Goal: Task Accomplishment & Management: Manage account settings

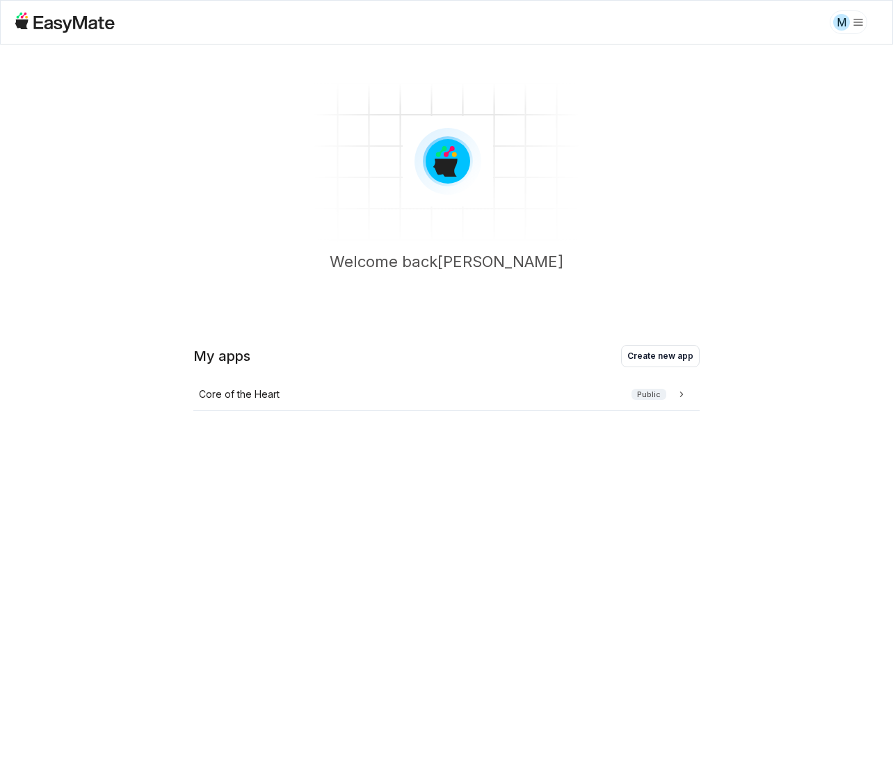
click at [353, 362] on div "My apps Create new app" at bounding box center [446, 356] width 506 height 22
click at [683, 396] on icon at bounding box center [681, 394] width 14 height 14
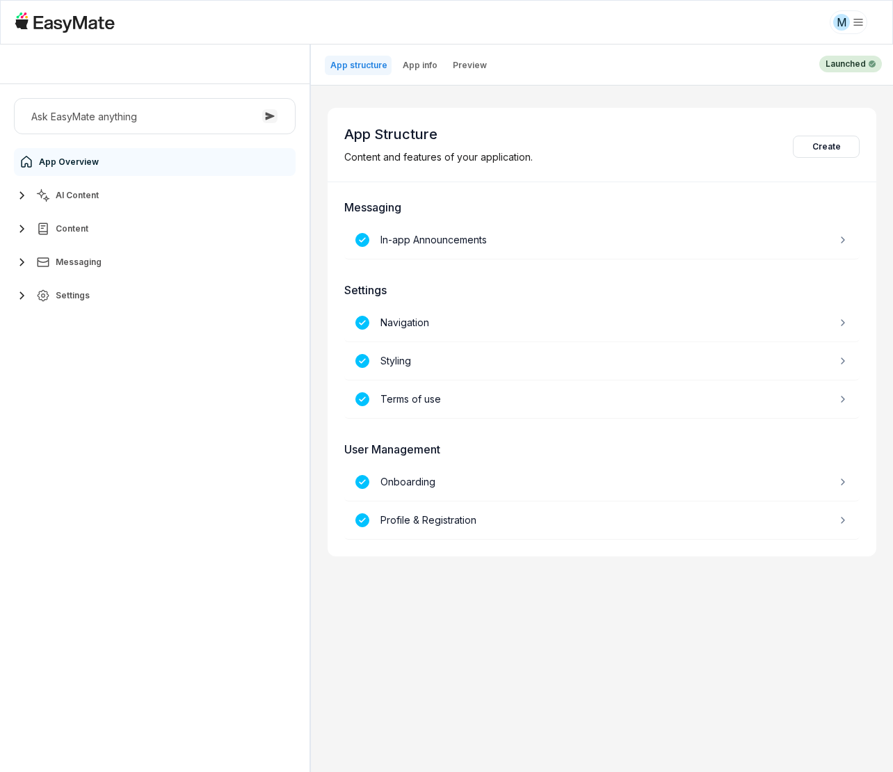
click at [62, 197] on span "AI Content" at bounding box center [77, 195] width 43 height 11
click at [101, 230] on link "Agents 2" at bounding box center [163, 229] width 260 height 28
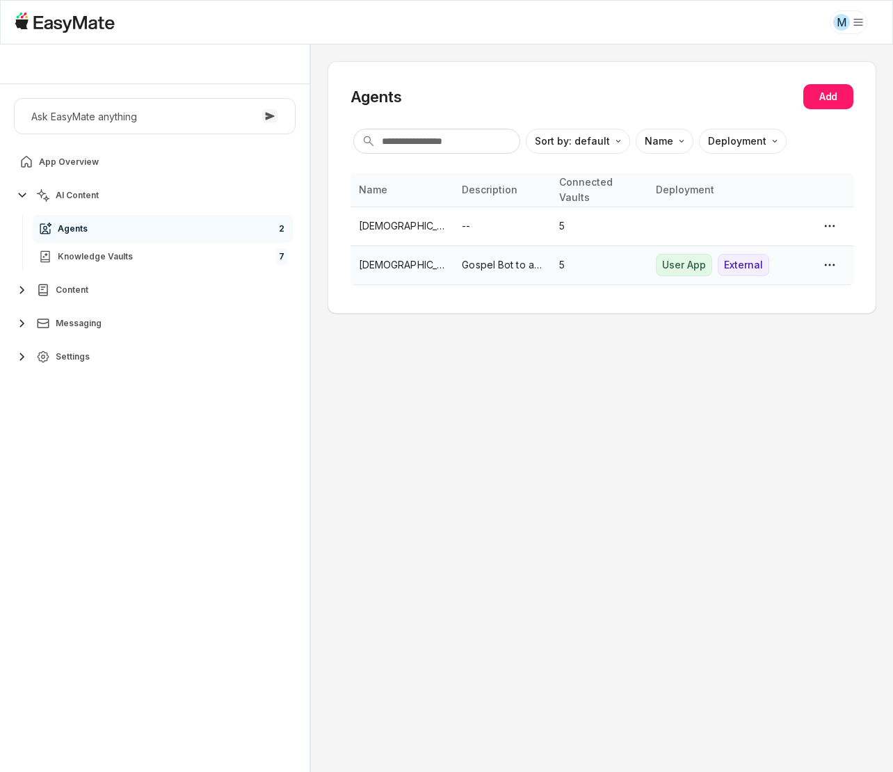
click at [532, 265] on p "Gospel Bot to assist [PERSON_NAME] and the COTH team." at bounding box center [502, 264] width 80 height 15
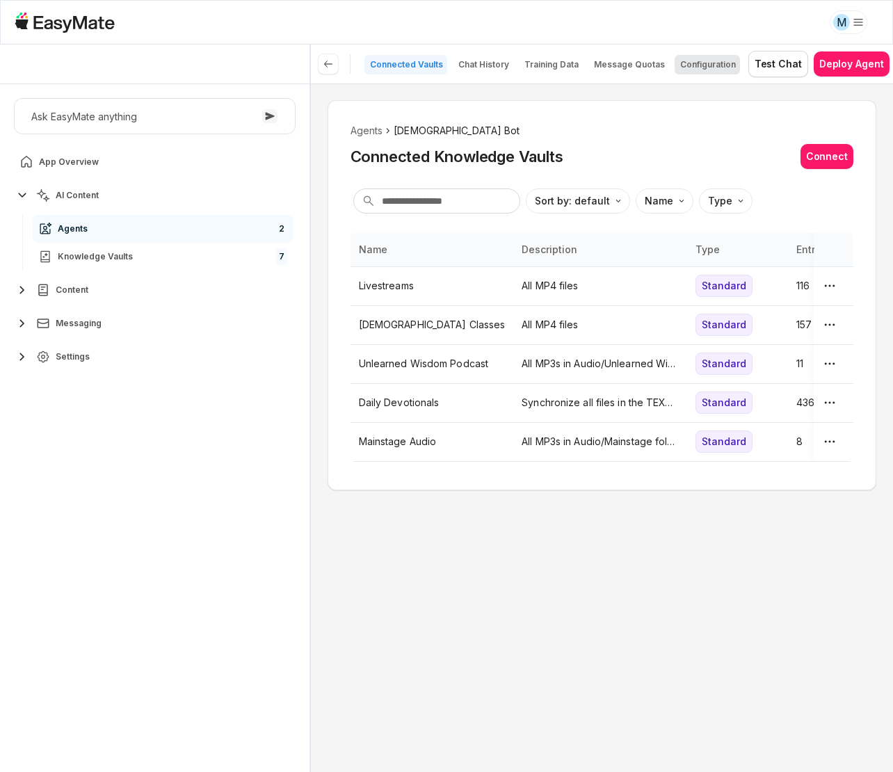
click at [700, 61] on p "Configuration" at bounding box center [708, 64] width 56 height 11
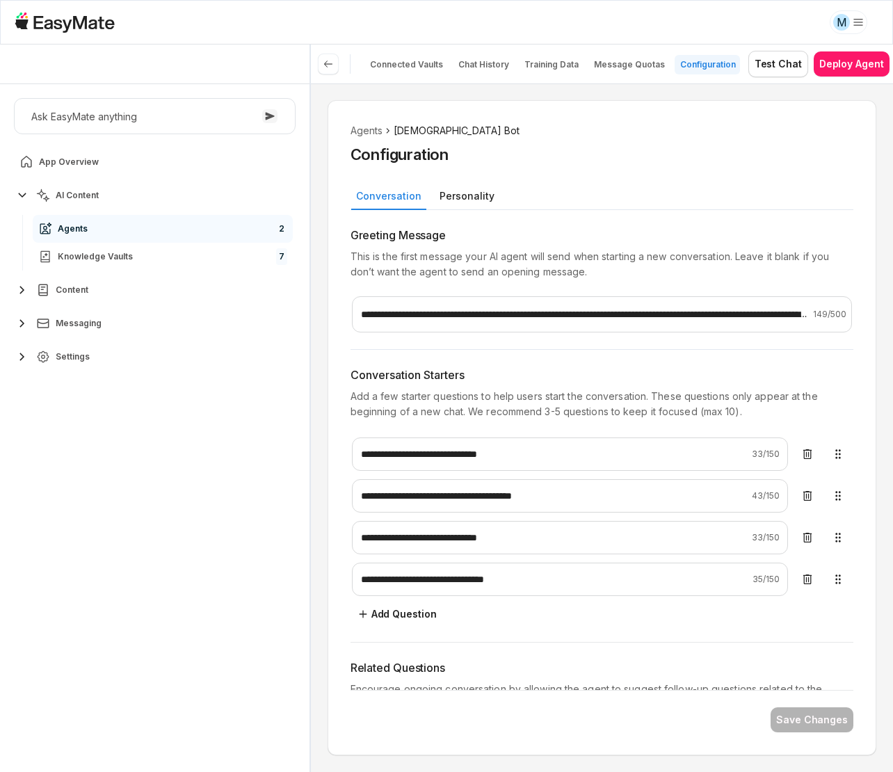
drag, startPoint x: 442, startPoint y: 192, endPoint x: 455, endPoint y: 211, distance: 23.1
click at [442, 191] on button "Personality" at bounding box center [466, 195] width 65 height 23
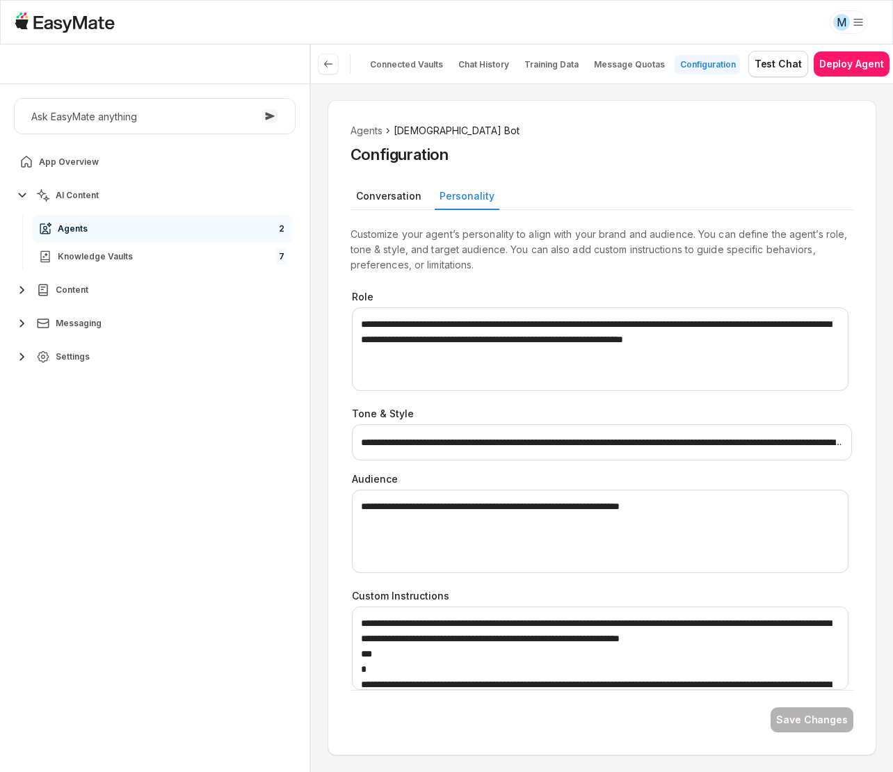
scroll to position [43, 0]
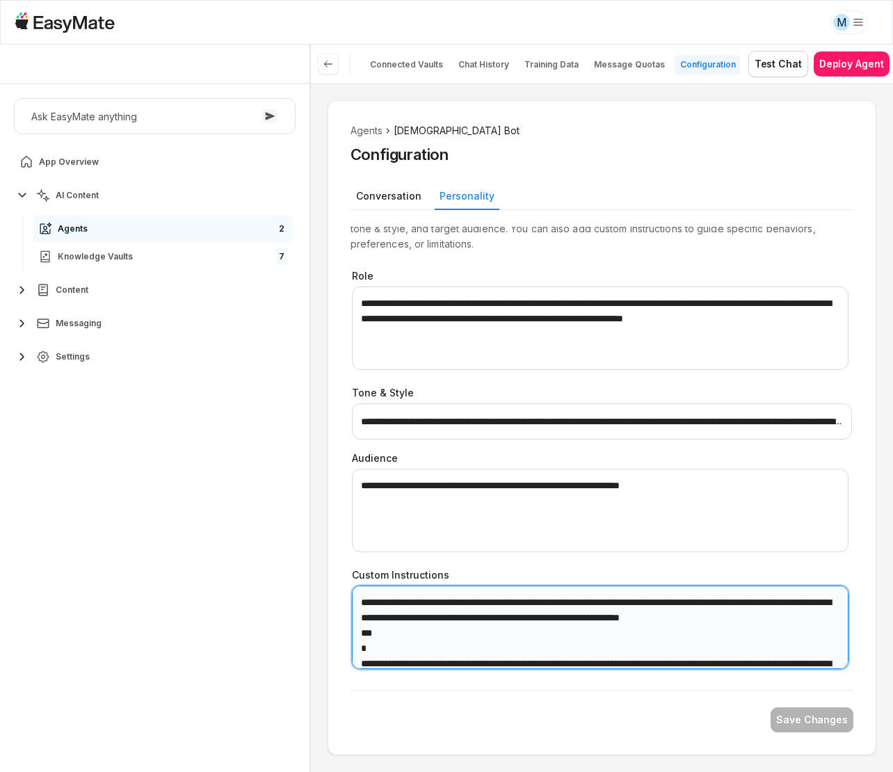
click at [664, 635] on textarea "Custom Instructions" at bounding box center [600, 626] width 496 height 83
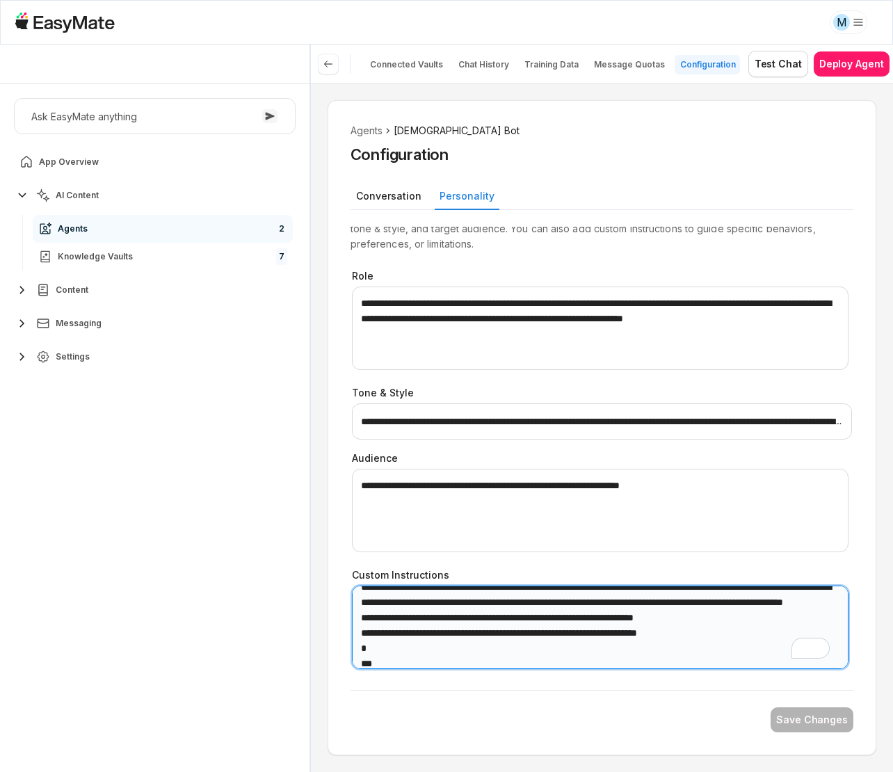
scroll to position [209, 0]
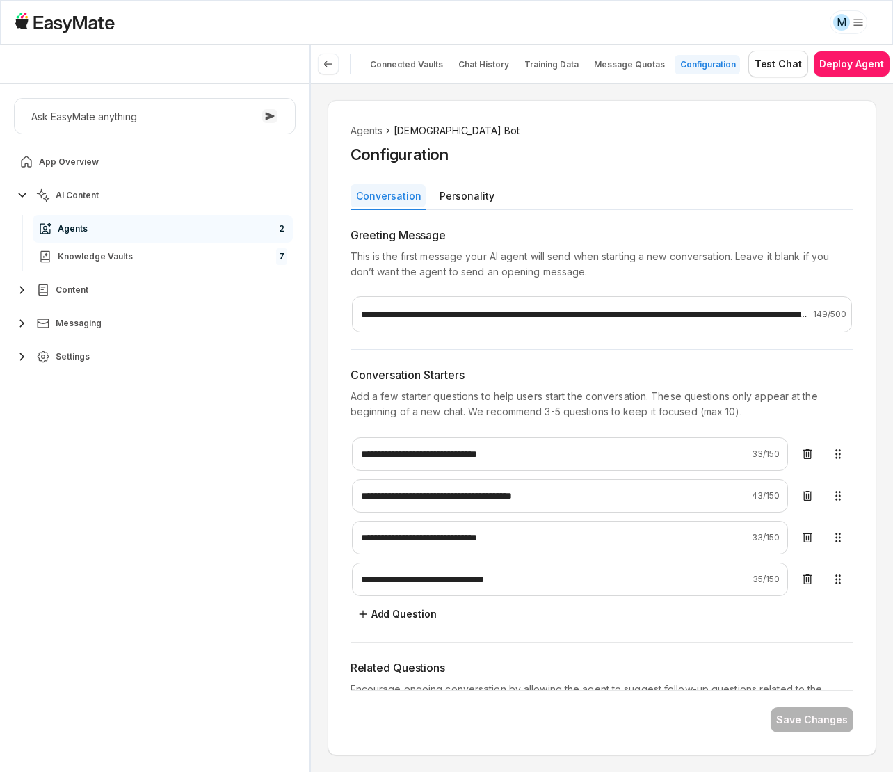
click at [382, 191] on button "Conversation" at bounding box center [387, 195] width 75 height 23
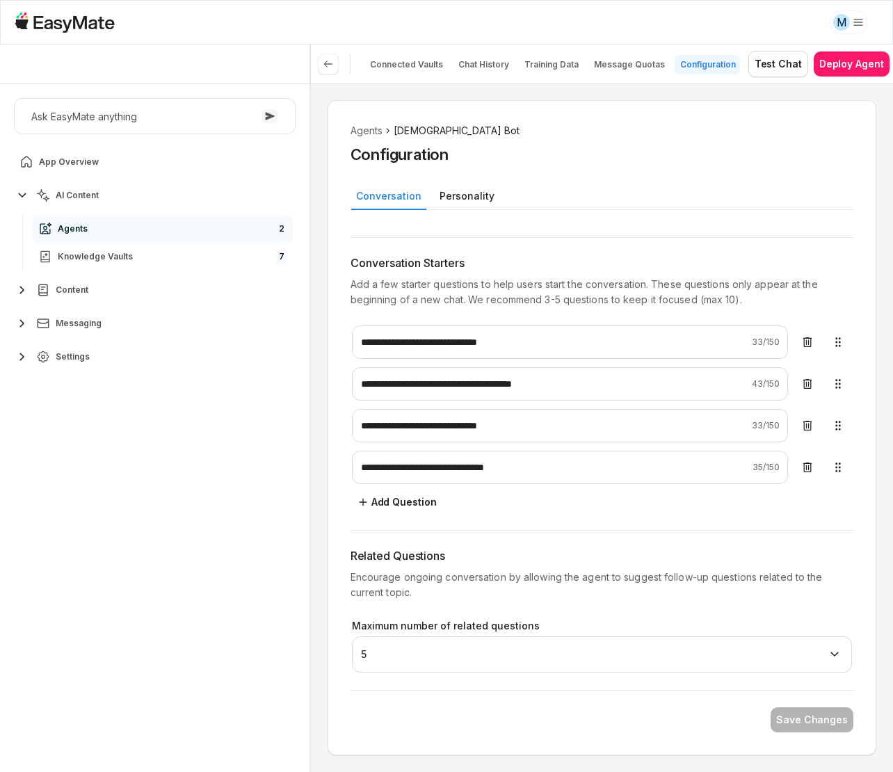
click at [337, 558] on div "**********" at bounding box center [601, 427] width 549 height 655
type textarea "*"
